Goal: Information Seeking & Learning: Find specific page/section

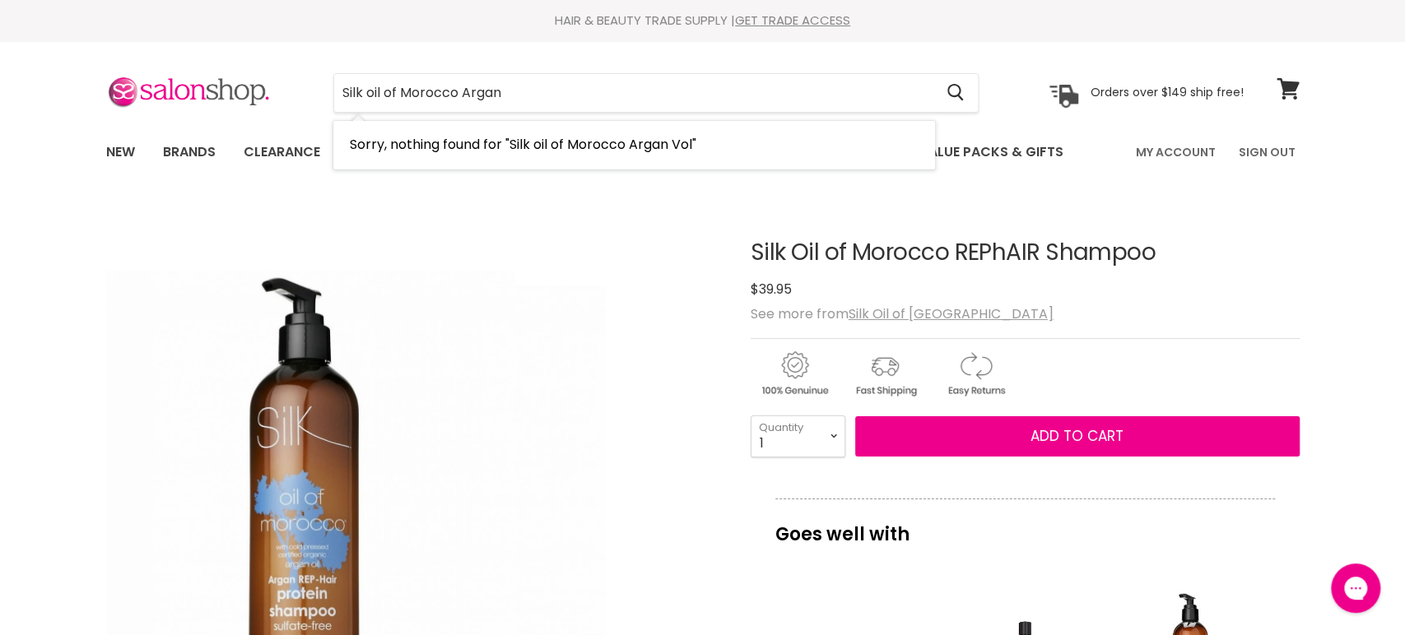
type input "Silk oil of Morocco Argan"
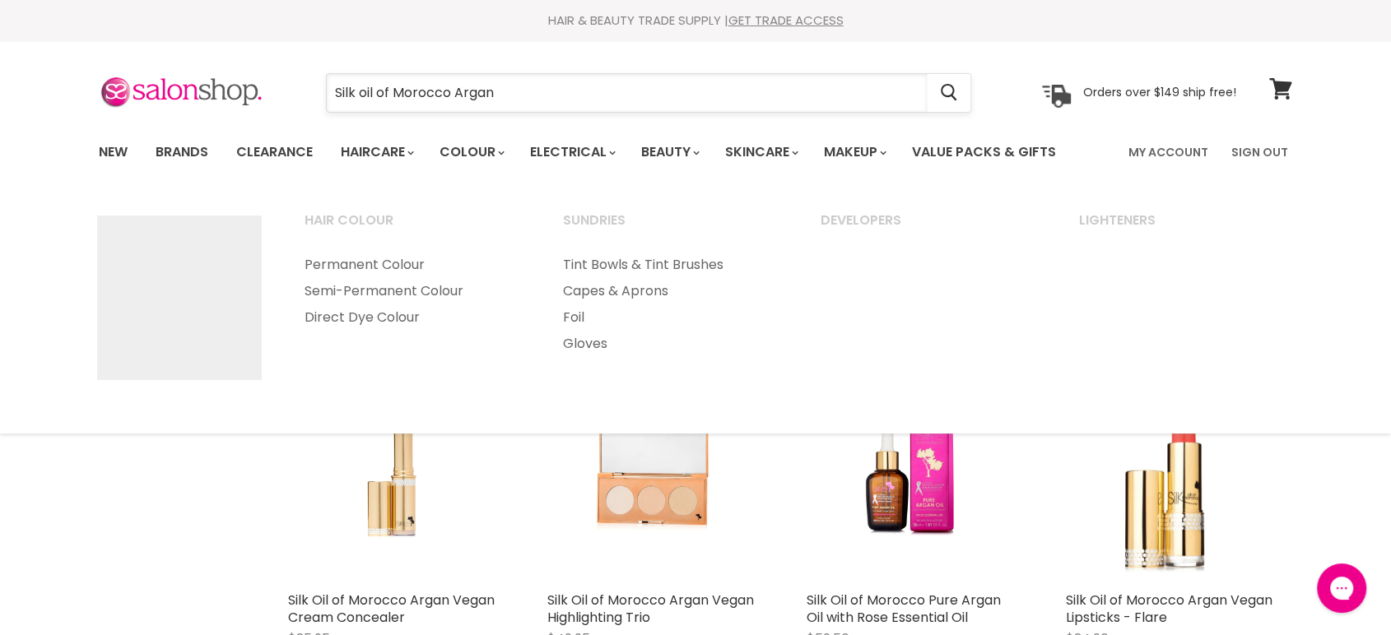
click at [499, 96] on input "Silk oil of Morocco Argan" at bounding box center [627, 93] width 600 height 38
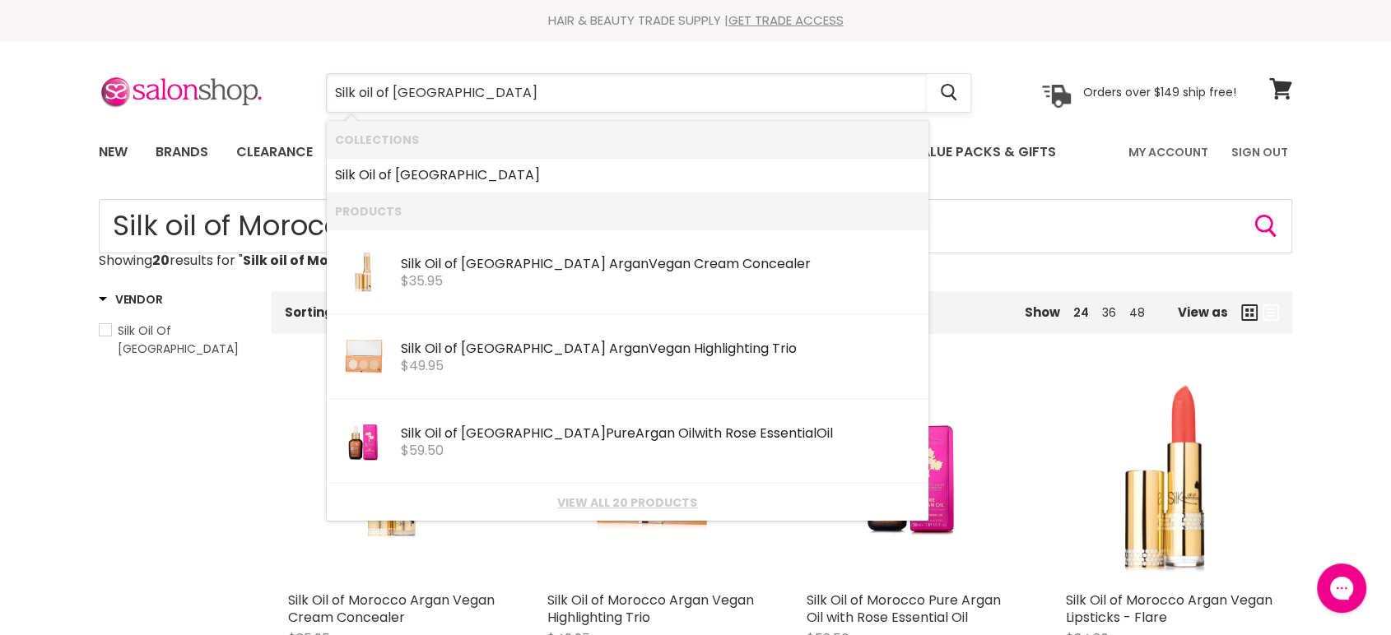
type input "Silk oil of Morocco"
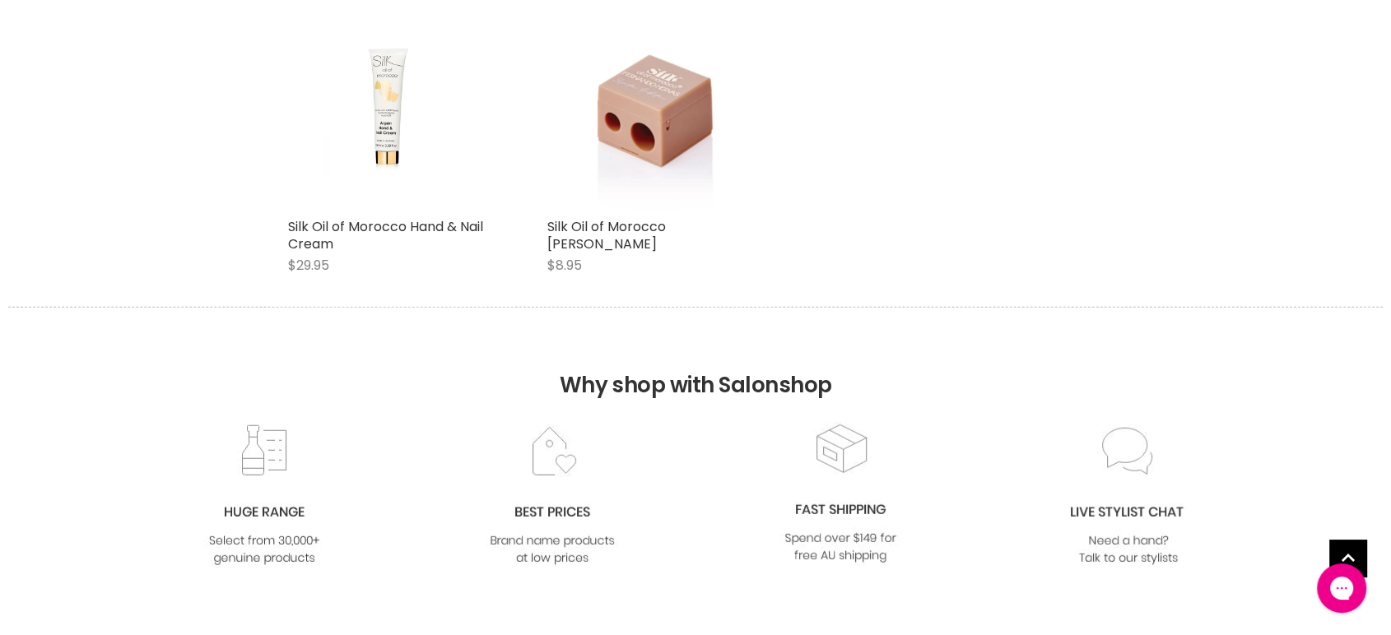
scroll to position [4297, 0]
